Goal: Task Accomplishment & Management: Use online tool/utility

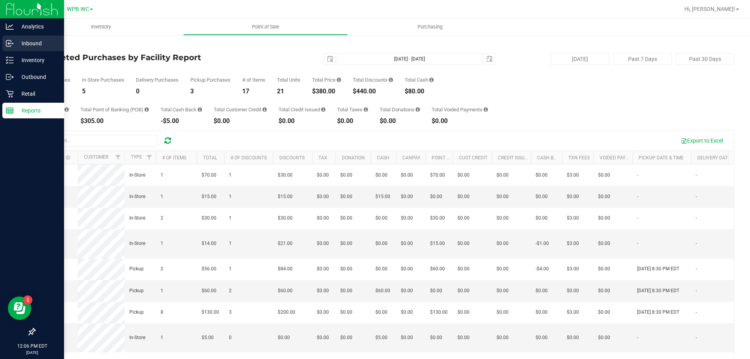
click at [32, 52] on link "Inbound" at bounding box center [32, 44] width 64 height 17
click at [31, 56] on p "Inventory" at bounding box center [37, 59] width 47 height 9
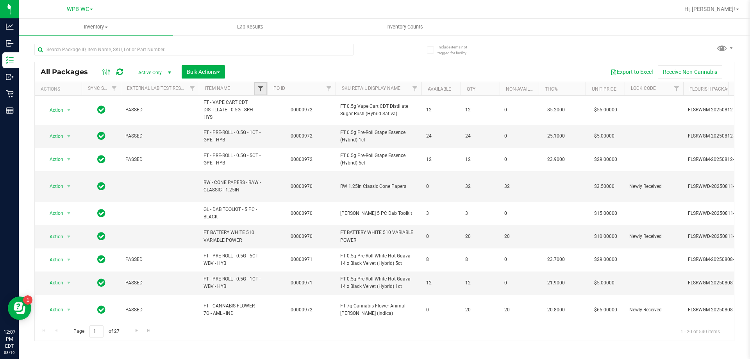
click at [260, 90] on span "Filter" at bounding box center [260, 89] width 6 height 6
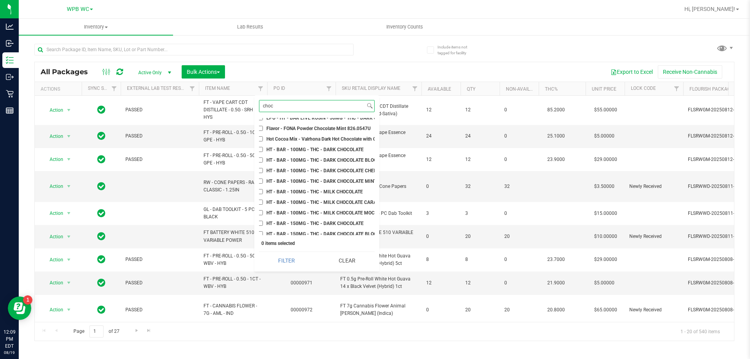
scroll to position [313, 0]
type input "choc"
click at [265, 149] on input "HT - BAR - 100MG - THC - DARK CHOCOLATE" at bounding box center [264, 149] width 5 height 5
checkbox input "true"
click at [264, 189] on input "HT - BAR - 100MG - THC - MILK CHOCOLATE" at bounding box center [264, 191] width 5 height 5
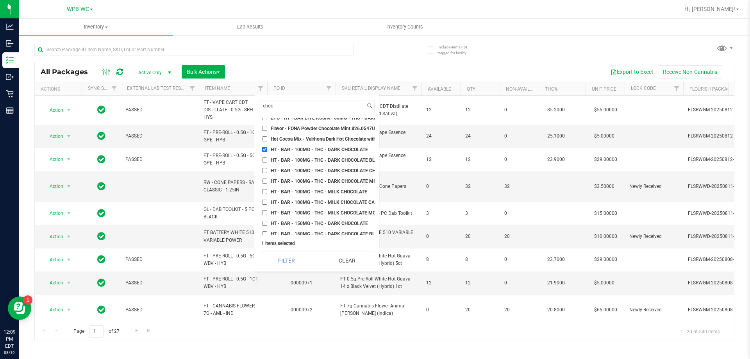
checkbox input "true"
click at [265, 180] on input "HT - BAR - 100MG - THC - DARK CHOCOLATE MINT" at bounding box center [264, 181] width 5 height 5
checkbox input "true"
click at [265, 207] on li "HT - BAR LIVE ROSIN - 100MG - THC - DARK CHOCOLATE" at bounding box center [317, 210] width 116 height 8
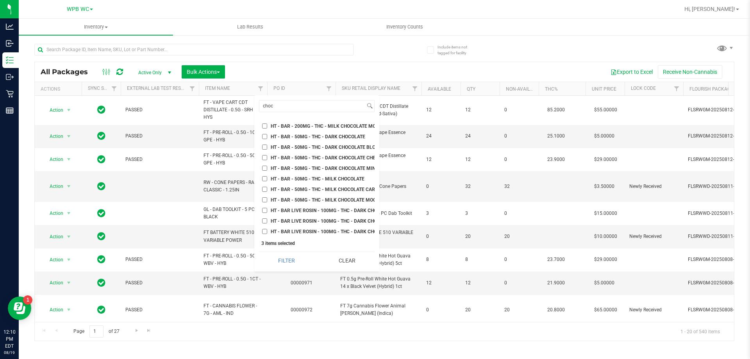
click at [266, 212] on input "HT - BAR LIVE ROSIN - 100MG - THC - DARK CHOCOLATE" at bounding box center [264, 210] width 5 height 5
click at [265, 209] on input "HT - BAR LIVE ROSIN - 100MG - THC - DARK CHOCOLATE" at bounding box center [264, 210] width 5 height 5
click at [266, 209] on input "HT - BAR LIVE ROSIN - 100MG - THC - DARK CHOCOLATE" at bounding box center [264, 210] width 5 height 5
checkbox input "true"
click at [299, 107] on input "choc" at bounding box center [312, 105] width 106 height 11
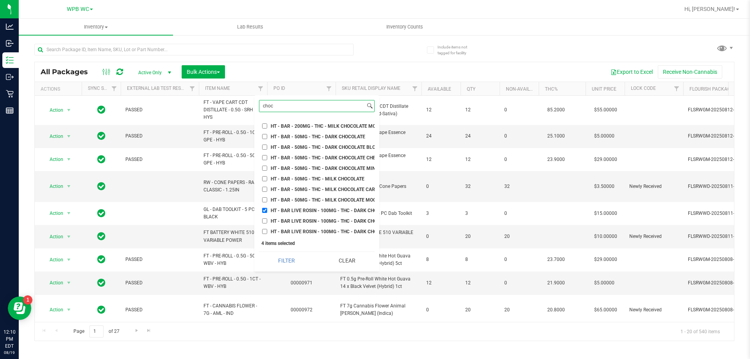
click at [299, 107] on input "choc" at bounding box center [312, 105] width 106 height 11
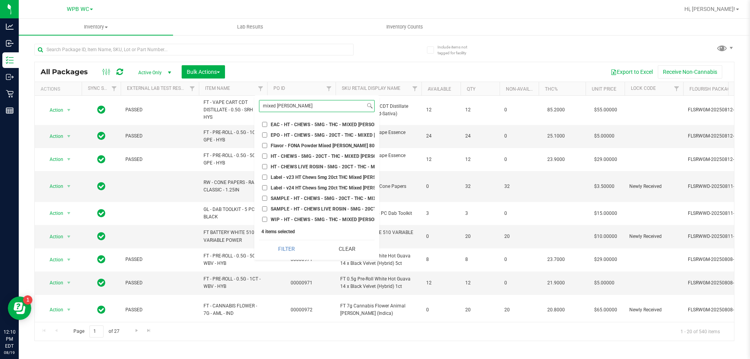
scroll to position [0, 0]
type input "mixed [PERSON_NAME]"
click at [264, 156] on input "HT - CHEWS - 5MG - 20CT - THC - MIXED [PERSON_NAME]" at bounding box center [264, 156] width 5 height 5
checkbox input "true"
click at [294, 103] on input "mixed [PERSON_NAME]" at bounding box center [312, 105] width 106 height 11
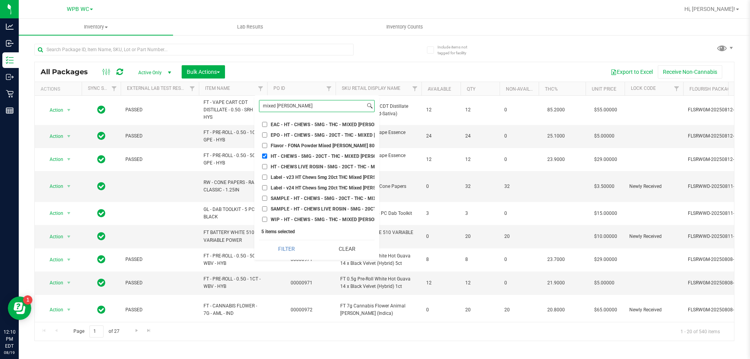
click at [294, 103] on input "mixed [PERSON_NAME]" at bounding box center [312, 105] width 106 height 11
type input "tangerine"
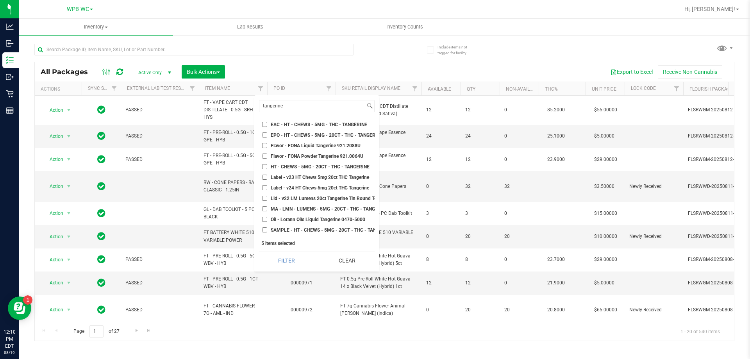
click at [265, 166] on input "HT - CHEWS - 5MG - 20CT - THC - TANGERINE" at bounding box center [264, 166] width 5 height 5
checkbox input "true"
click at [313, 106] on input "tangerine" at bounding box center [312, 105] width 106 height 11
click at [295, 262] on button "Filter" at bounding box center [286, 260] width 55 height 17
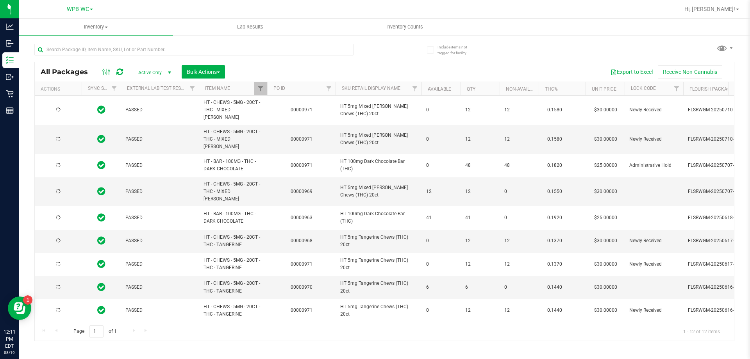
type input "[DATE]"
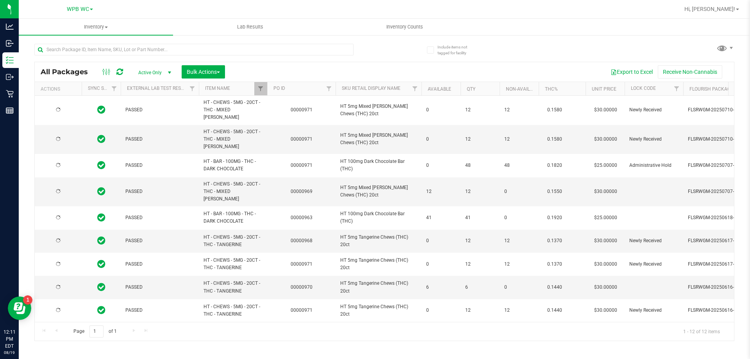
type input "[DATE]"
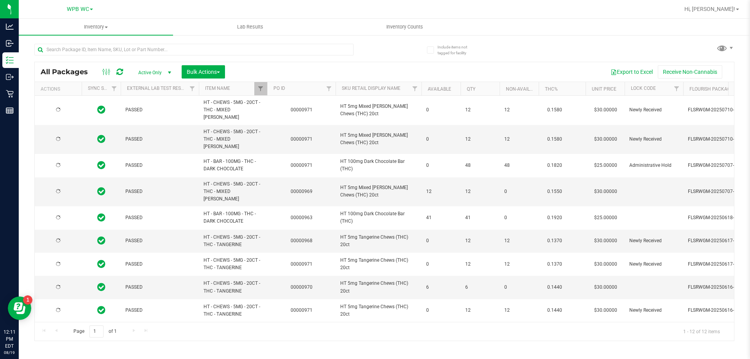
type input "[DATE]"
